Goal: Ask a question

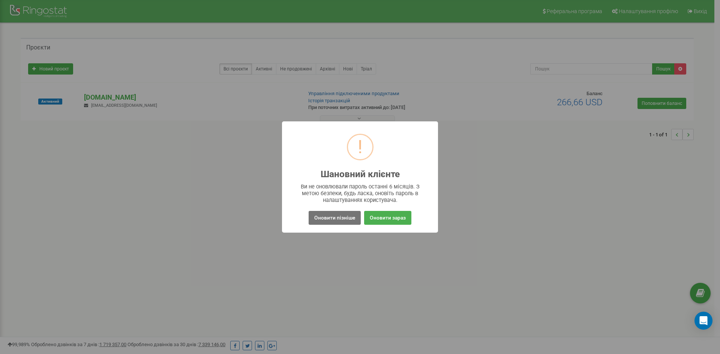
click at [525, 259] on div "! Шановний клієнте × Ви не оновлювали пароль останні 6 місяців. З метою безпеки…" at bounding box center [360, 177] width 720 height 354
click at [394, 222] on button "Оновити зараз" at bounding box center [387, 218] width 47 height 14
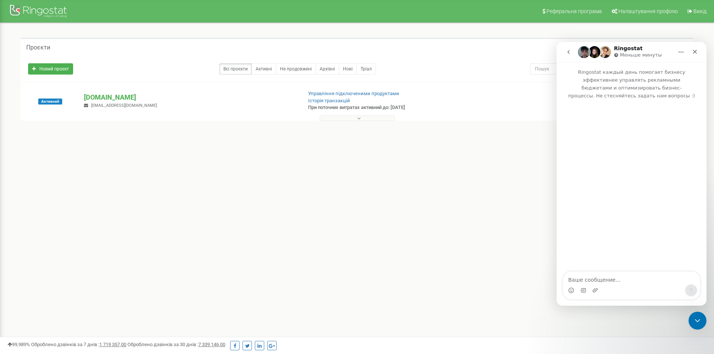
click at [606, 280] on textarea "Ваше сообщение..." at bounding box center [631, 278] width 137 height 13
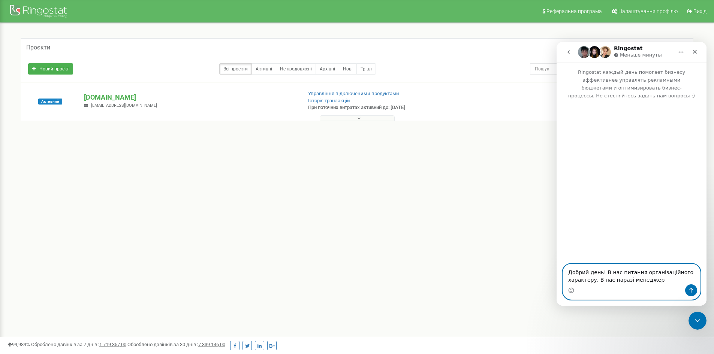
click at [657, 280] on textarea "Добрий день! В нас питання організаційного характеру. В нас наразі менеджер" at bounding box center [631, 274] width 137 height 20
paste textarea "Іван Косинський"
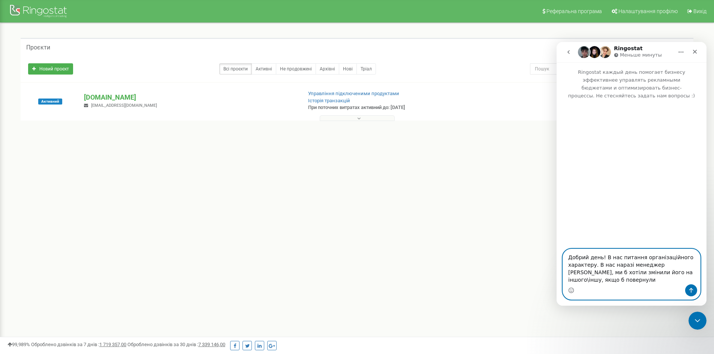
click at [608, 282] on textarea "Добрий день! В нас питання організаційного характеру. В нас наразі менеджер Іва…" at bounding box center [631, 266] width 137 height 35
click at [625, 280] on textarea "Добрий день! В нас питання організаційного характеру. В нас наразі менеджер Іва…" at bounding box center [631, 263] width 137 height 43
click at [631, 282] on textarea "Добрий день! В нас питання організаційного характеру. В нас наразі менеджер Іва…" at bounding box center [631, 263] width 137 height 43
click at [686, 274] on textarea "Добрий день! В нас питання організаційного характеру. В нас наразі менеджер Іва…" at bounding box center [631, 263] width 137 height 43
click at [615, 282] on textarea "Добрий день! В нас питання організаційного характеру. В нас наразі менеджер Іва…" at bounding box center [631, 263] width 137 height 43
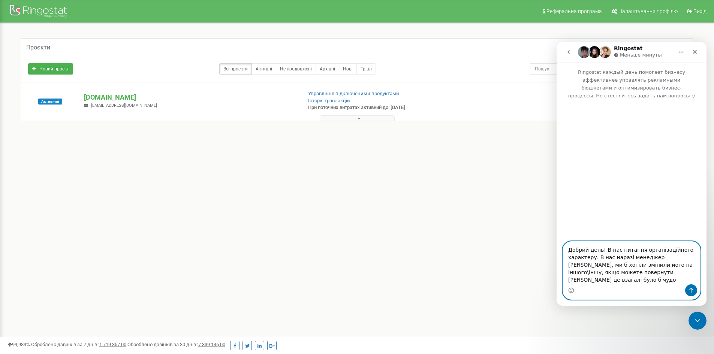
click at [697, 280] on textarea "Добрий день! В нас питання організаційного характеру. В нас наразі менеджер Іва…" at bounding box center [631, 263] width 137 height 43
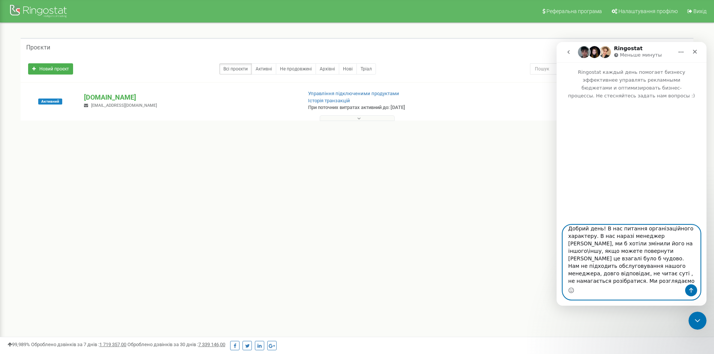
scroll to position [12, 0]
click at [656, 277] on textarea "Добрий день! В нас питання організаційного характеру. В нас наразі менеджер Іва…" at bounding box center [631, 254] width 137 height 59
click at [663, 281] on textarea "Добрий день! В нас питання організаційного характеру. В нас наразі менеджер Іва…" at bounding box center [631, 254] width 137 height 59
drag, startPoint x: 638, startPoint y: 283, endPoint x: 651, endPoint y: 284, distance: 12.4
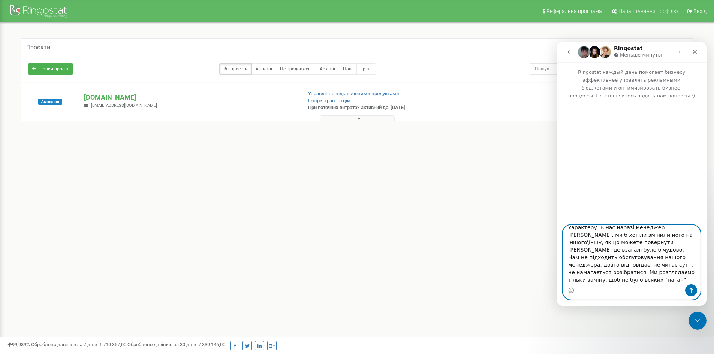
click at [651, 284] on div "Добрий день! В нас питання організаційного характеру. В нас наразі менеджер Іва…" at bounding box center [631, 262] width 137 height 74
click at [659, 281] on textarea "Добрий день! В нас питання організаційного характеру. В нас наразі менеджер Іва…" at bounding box center [631, 254] width 137 height 59
type textarea "Добрий день! В нас питання організаційного характеру. В нас наразі менеджер Іва…"
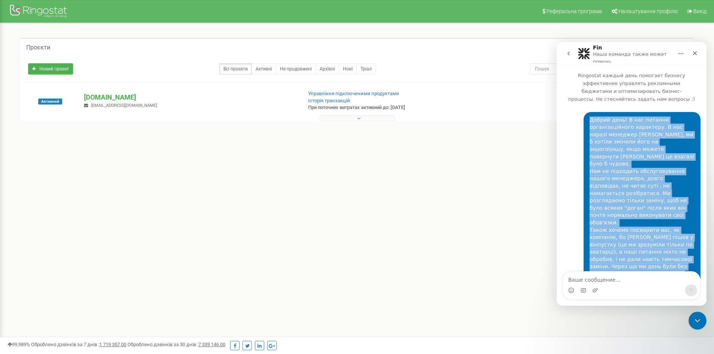
scroll to position [11, 0]
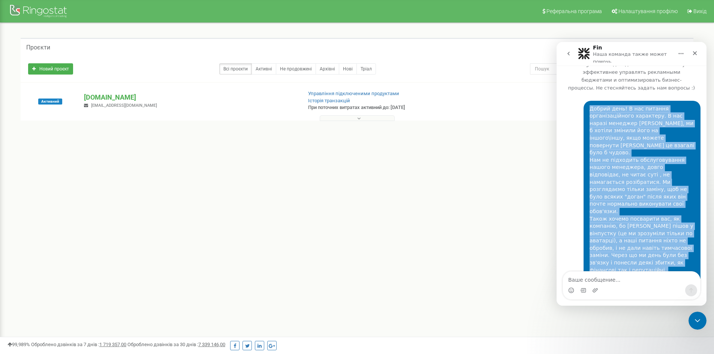
drag, startPoint x: 587, startPoint y: 109, endPoint x: 646, endPoint y: 254, distance: 156.5
click at [646, 254] on div "Добрий день! В нас питання організаційного характеру. В нас наразі менеджер Іва…" at bounding box center [642, 200] width 105 height 191
copy div "Добрий день! В нас питання організаційного характеру. В нас наразі менеджер Іва…"
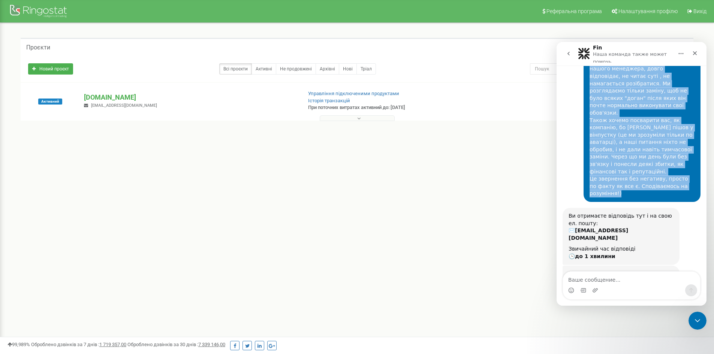
scroll to position [135, 0]
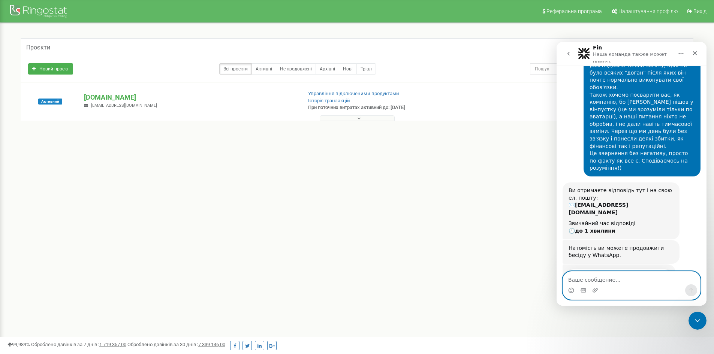
click at [629, 284] on textarea "Ваше сообщение..." at bounding box center [631, 278] width 137 height 13
click at [495, 242] on div "Реферальна програма Налаштування профілю Вихід Проєкти Новий проєкт Всі проєкти…" at bounding box center [357, 225] width 714 height 450
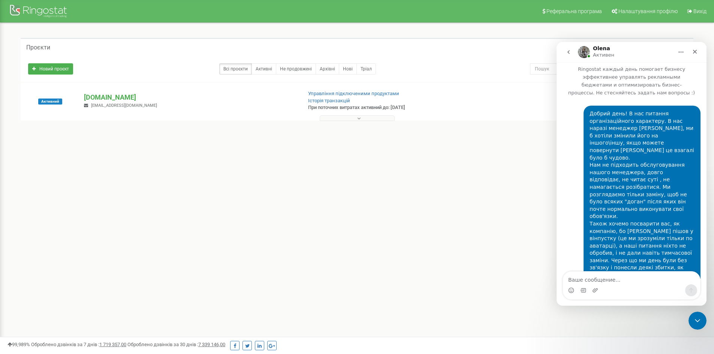
scroll to position [0, 0]
